Goal: Find specific page/section: Find specific page/section

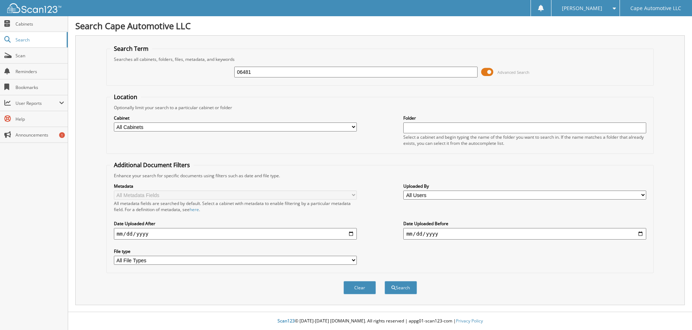
type input "06481"
click at [385, 281] on button "Search" at bounding box center [401, 287] width 32 height 13
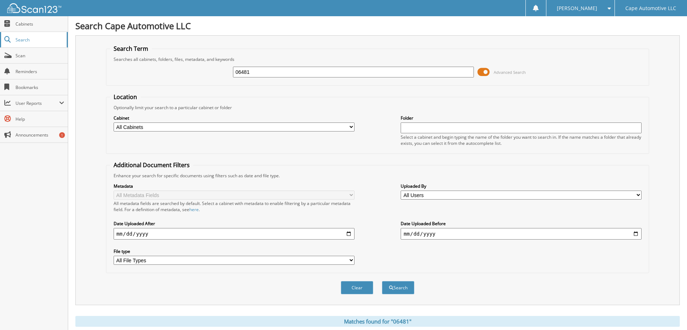
click at [27, 38] on span "Search" at bounding box center [40, 40] width 48 height 6
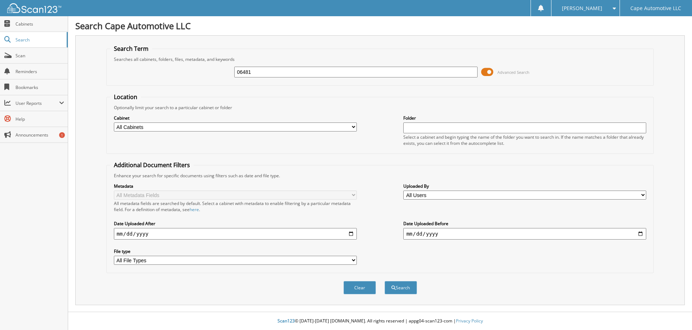
type input "06481"
click at [385, 281] on button "Search" at bounding box center [401, 287] width 32 height 13
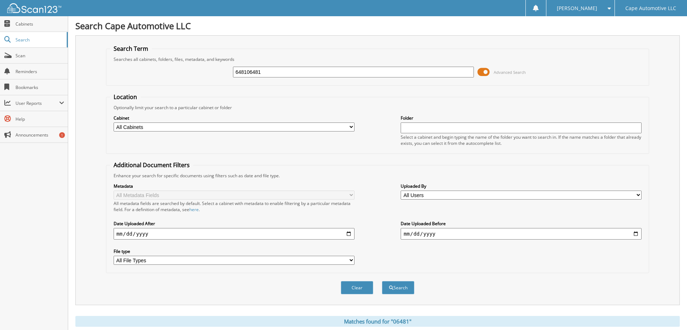
type input "648106481"
click at [382, 281] on button "Search" at bounding box center [398, 287] width 32 height 13
type input "6"
type input "6481"
click at [382, 281] on button "Search" at bounding box center [398, 287] width 32 height 13
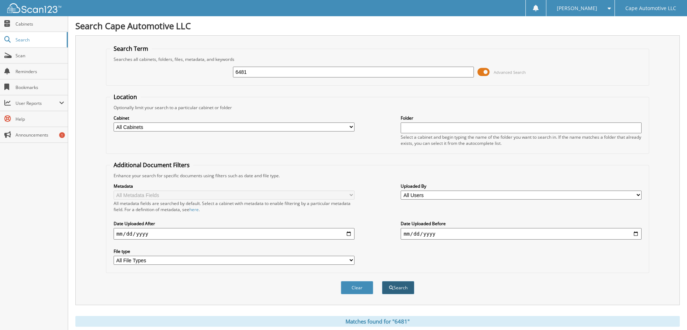
click at [388, 285] on button "Search" at bounding box center [398, 287] width 32 height 13
type input "06481"
click at [392, 284] on button "Search" at bounding box center [398, 287] width 32 height 13
click at [31, 21] on span "Cabinets" at bounding box center [40, 24] width 49 height 6
